Goal: Task Accomplishment & Management: Use online tool/utility

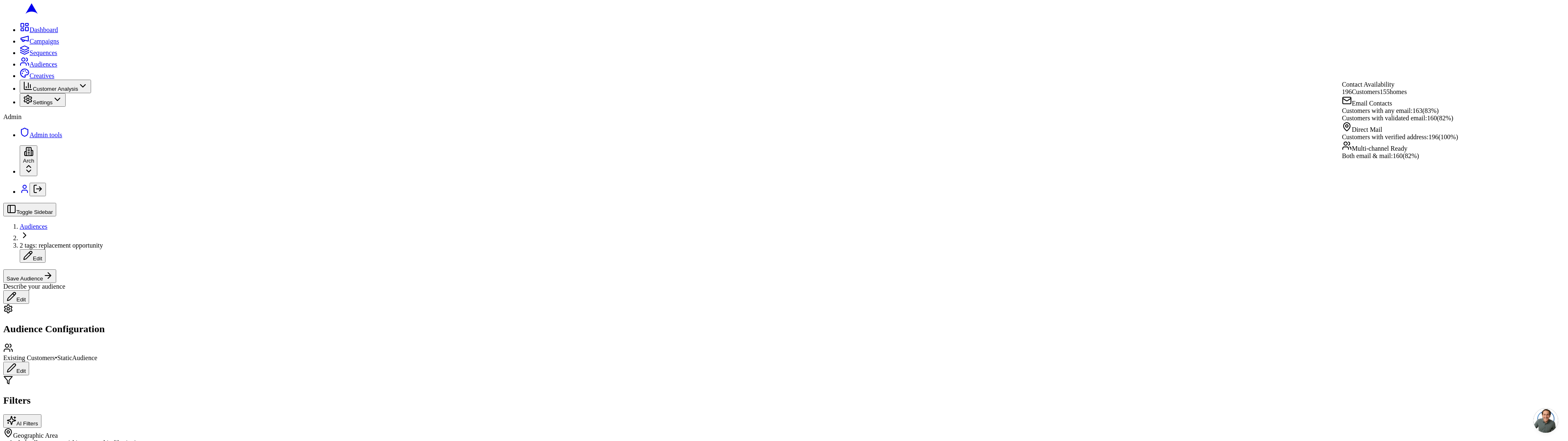
scroll to position [230, 0]
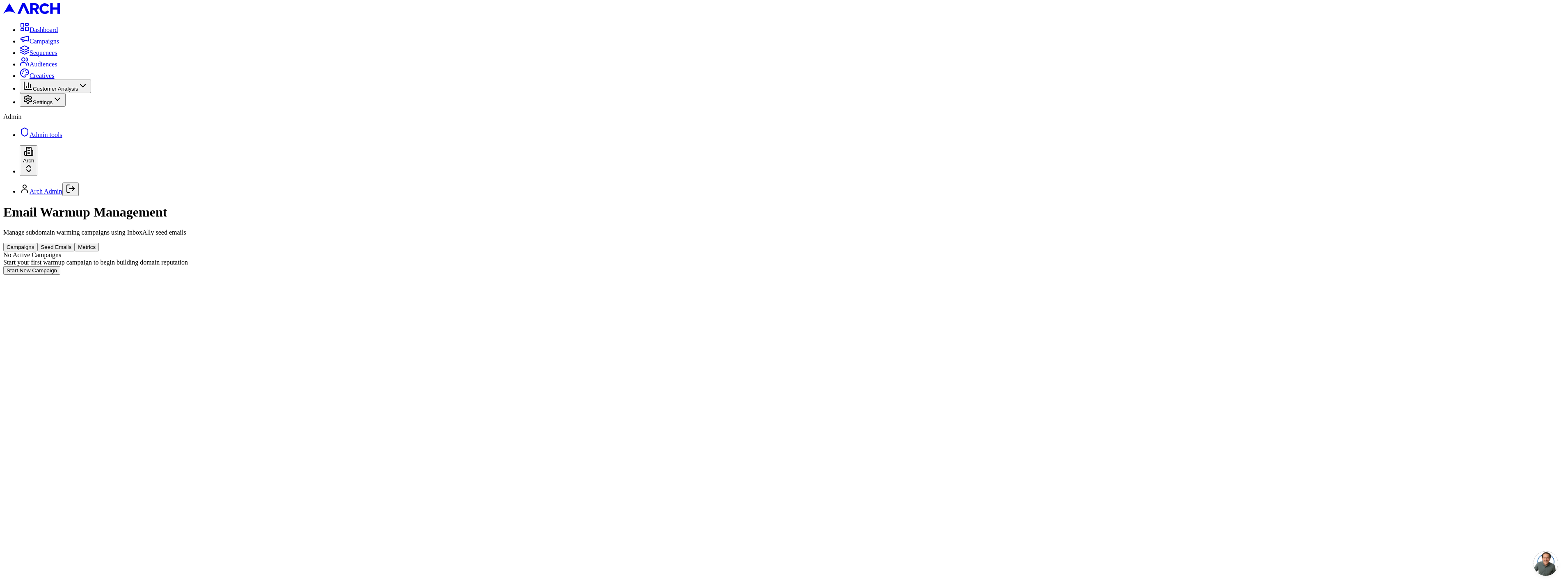
click at [99, 242] on button "Metrics" at bounding box center [87, 247] width 25 height 9
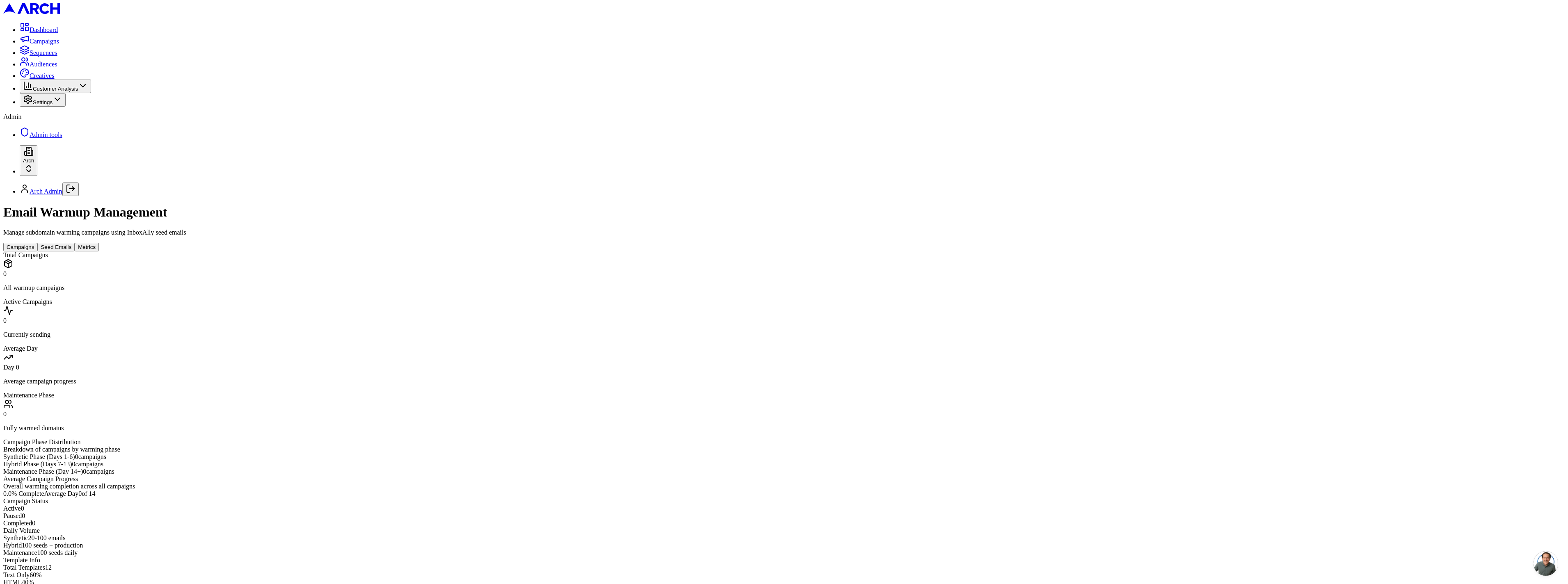
click at [75, 242] on button "Seed Emails" at bounding box center [57, 247] width 38 height 9
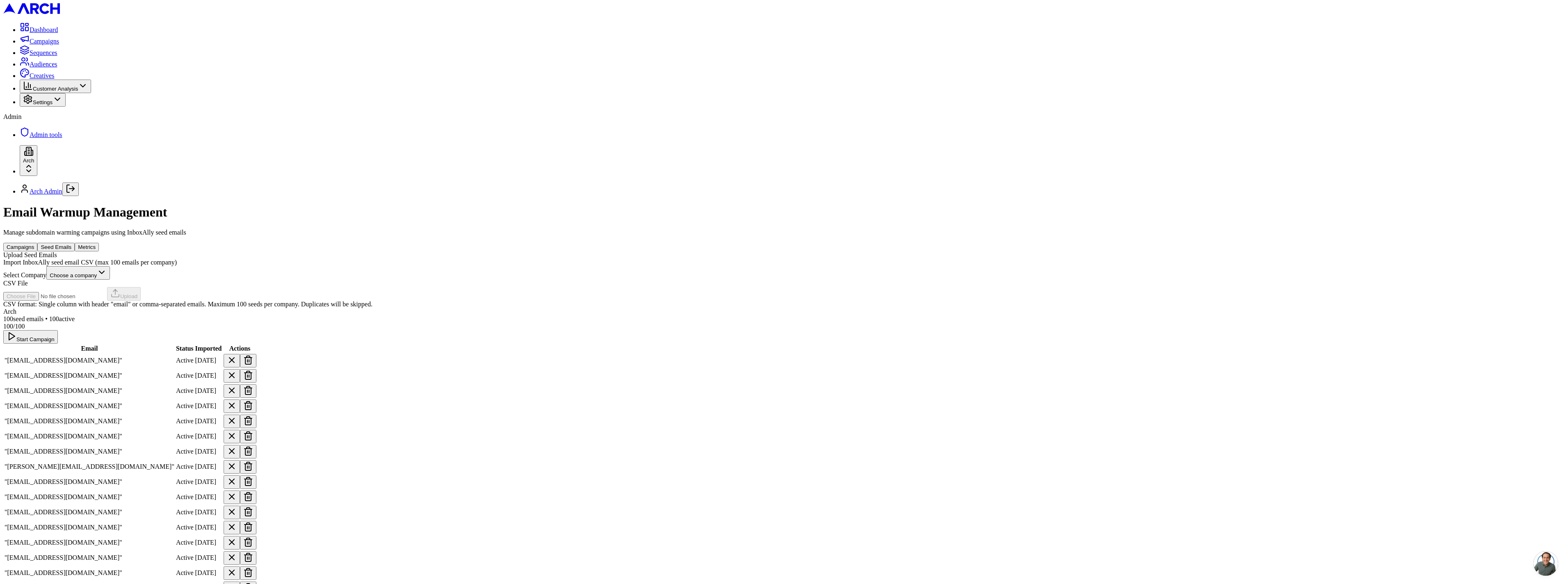
click at [58, 330] on button "Start Campaign" at bounding box center [30, 337] width 55 height 14
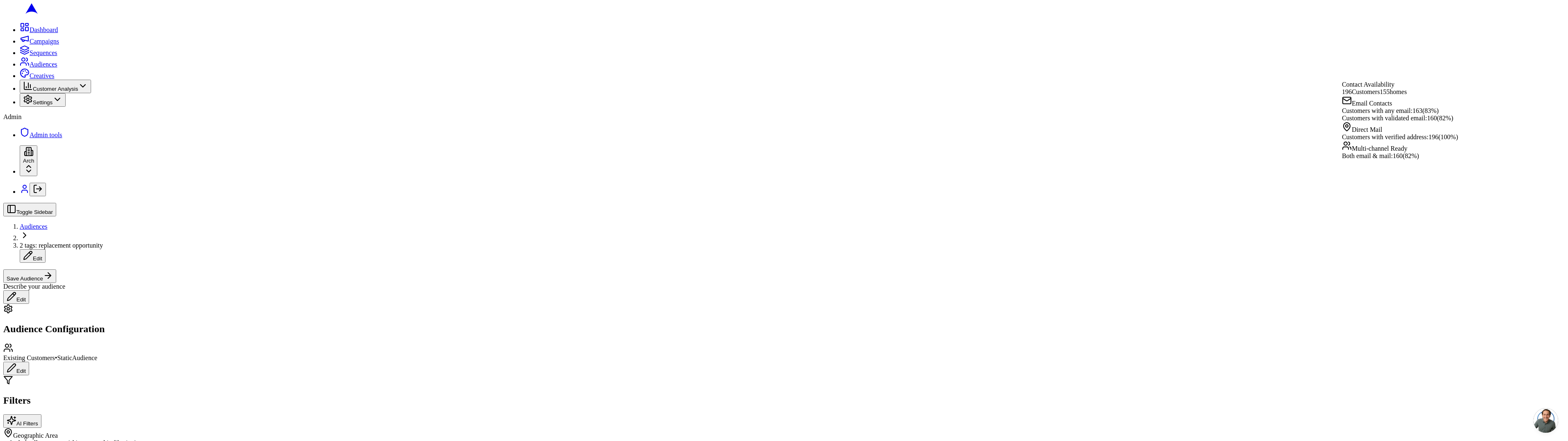
scroll to position [230, 0]
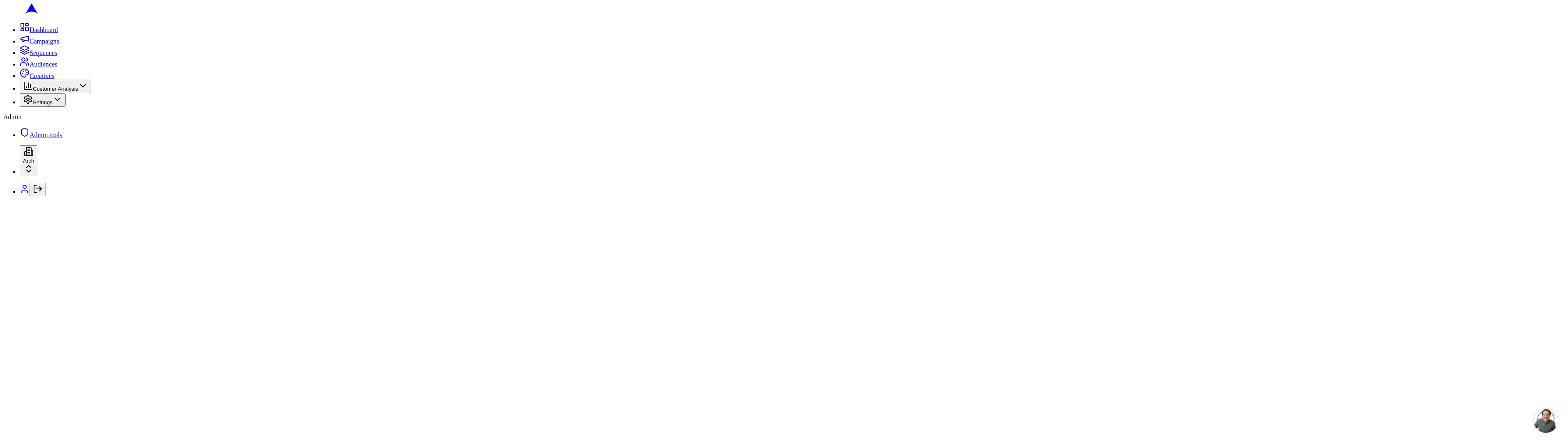
click at [33, 193] on icon "Log out" at bounding box center [38, 189] width 10 height 10
type input "arch_admin@getarch.com"
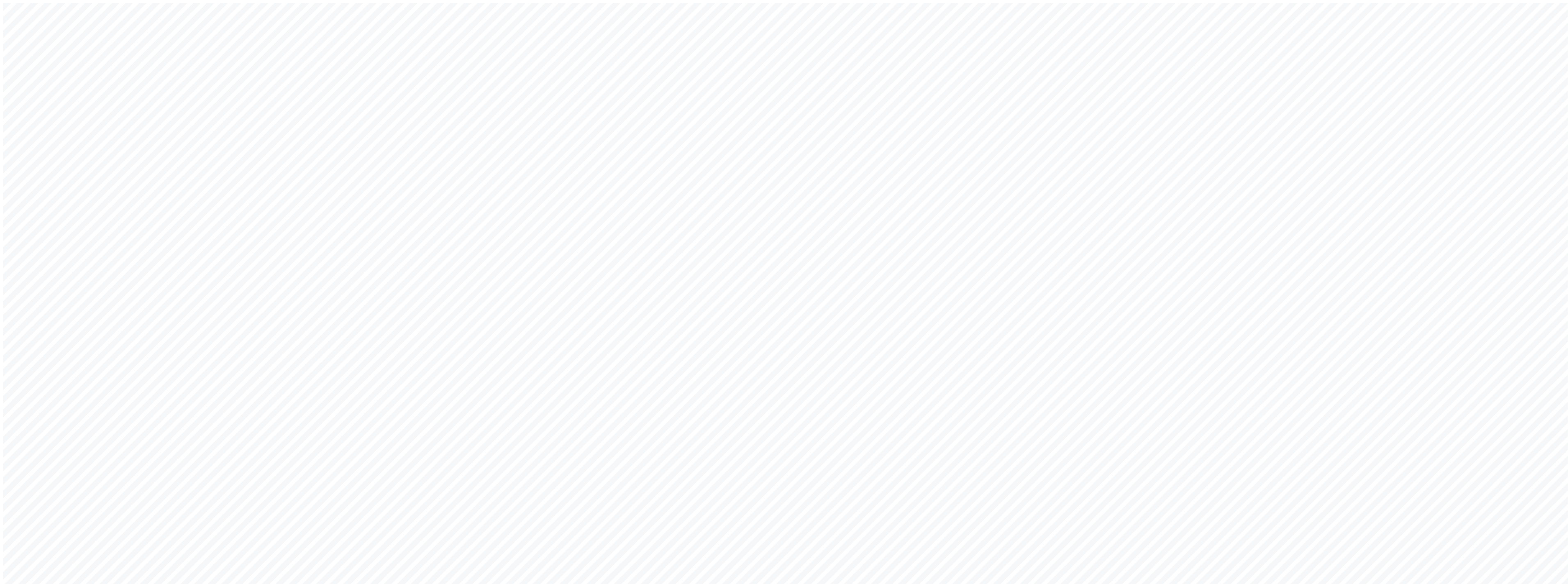
type input "arch_admin@getarch.com"
click at [684, 312] on div "Welcome back! Sign in to your account to continue Or create a new account Inval…" at bounding box center [784, 368] width 1561 height 730
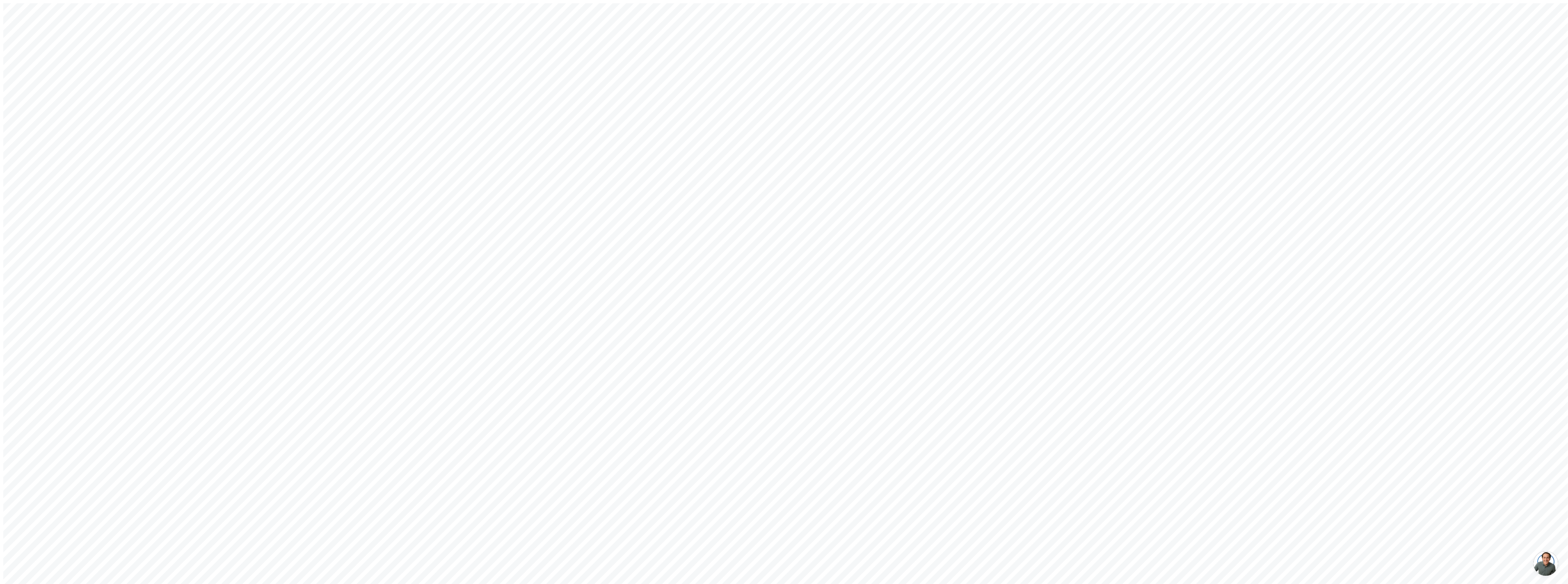
type input "[EMAIL_ADDRESS][DOMAIN_NAME]"
